Goal: Use online tool/utility: Utilize a website feature to perform a specific function

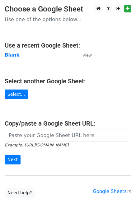
click at [11, 57] on strong "Blank" at bounding box center [12, 55] width 15 height 6
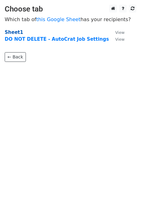
click at [11, 34] on strong "Sheet1" at bounding box center [14, 33] width 18 height 6
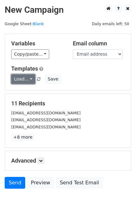
click at [26, 83] on link "Load..." at bounding box center [23, 79] width 24 height 10
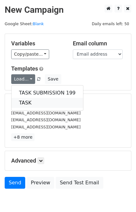
click at [24, 105] on link "TASK" at bounding box center [48, 103] width 72 height 10
